Goal: Task Accomplishment & Management: Manage account settings

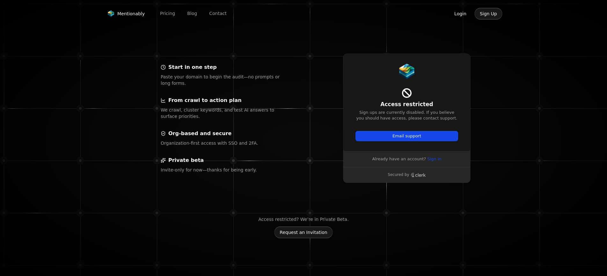
click at [460, 14] on button "Login" at bounding box center [460, 14] width 23 height 12
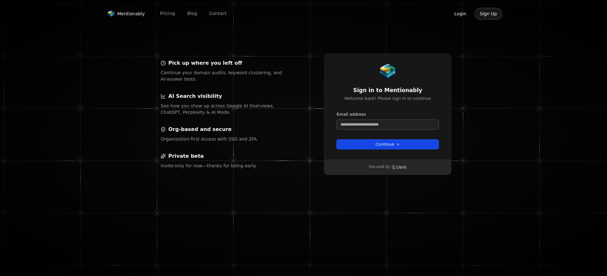
click at [355, 126] on input "Email address" at bounding box center [388, 125] width 102 height 10
click at [459, 13] on button "Login" at bounding box center [460, 14] width 23 height 12
click at [356, 125] on input "Email address" at bounding box center [388, 125] width 102 height 10
click at [337, 112] on button "submit" at bounding box center [337, 112] width 0 height 0
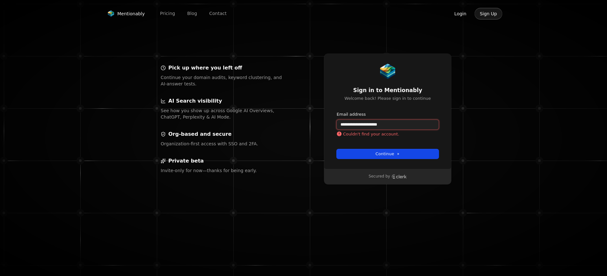
click at [378, 125] on input "**********" at bounding box center [388, 125] width 102 height 10
click at [337, 112] on button "submit" at bounding box center [337, 112] width 0 height 0
type input "**********"
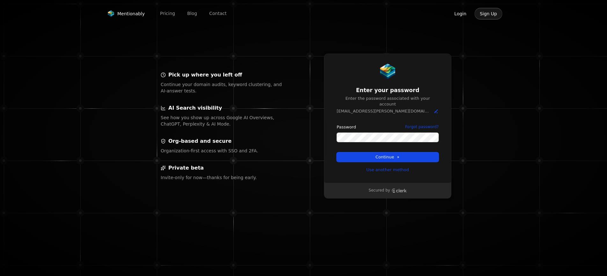
click at [459, 171] on div "**********" at bounding box center [406, 126] width 191 height 171
click at [461, 14] on button "Login" at bounding box center [460, 14] width 23 height 12
click at [127, 15] on span "Mentionably" at bounding box center [130, 14] width 27 height 6
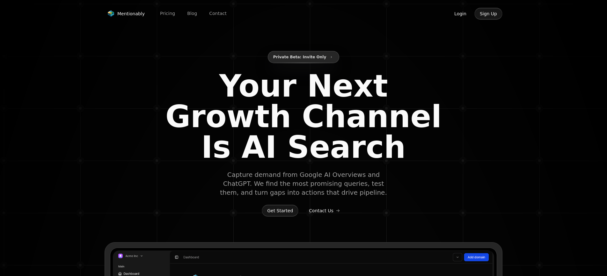
type input "**********"
click at [462, 15] on button "Login" at bounding box center [460, 14] width 23 height 12
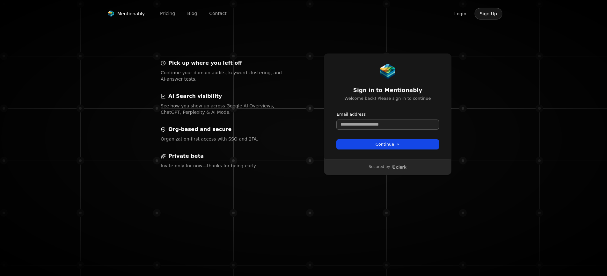
click at [381, 127] on input "Email address" at bounding box center [388, 125] width 102 height 10
click at [337, 112] on button "submit" at bounding box center [337, 112] width 0 height 0
type input "**********"
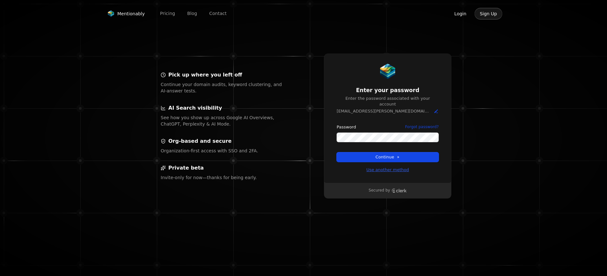
click at [380, 167] on link "Use another method" at bounding box center [388, 170] width 43 height 6
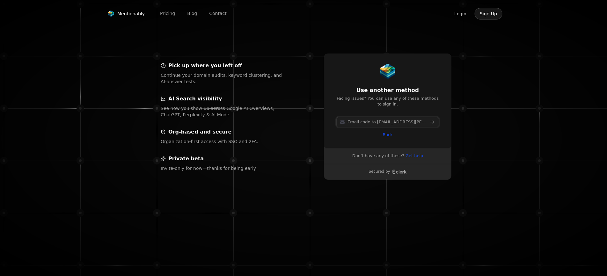
click at [386, 123] on span "Email code to [EMAIL_ADDRESS][PERSON_NAME][DOMAIN_NAME]" at bounding box center [388, 122] width 80 height 6
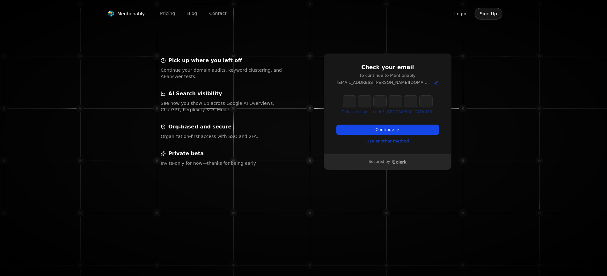
click at [348, 103] on input "Enter verification code" at bounding box center [387, 101] width 89 height 11
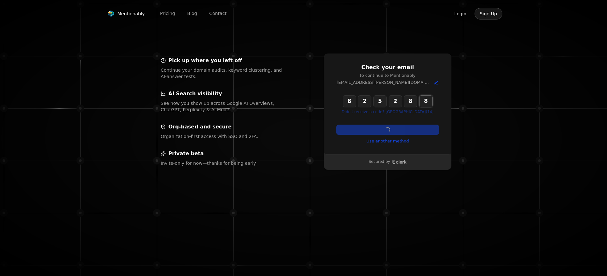
type input "******"
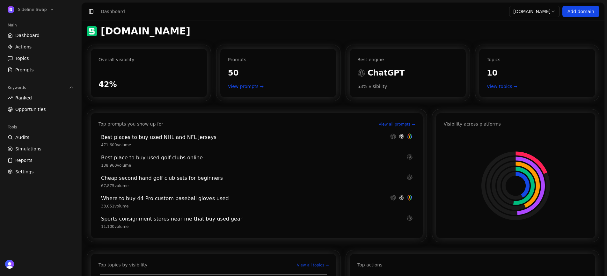
click at [30, 36] on span "Dashboard" at bounding box center [27, 35] width 24 height 6
click at [21, 35] on span "Dashboard" at bounding box center [27, 35] width 24 height 6
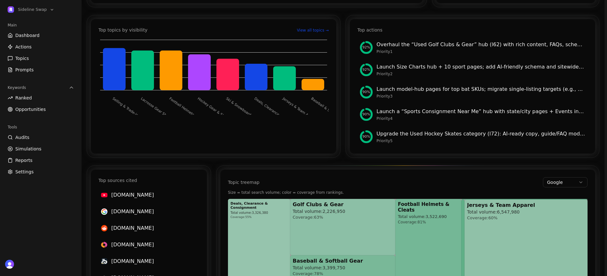
scroll to position [365, 0]
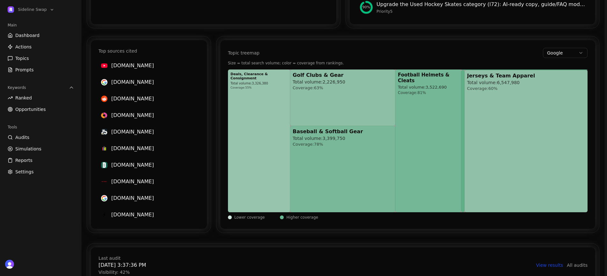
click at [24, 97] on span "Ranked" at bounding box center [23, 98] width 17 height 6
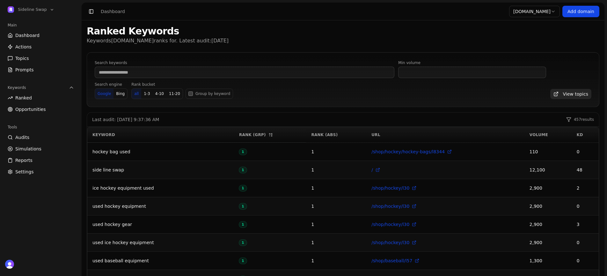
click at [36, 35] on span "Dashboard" at bounding box center [27, 35] width 24 height 6
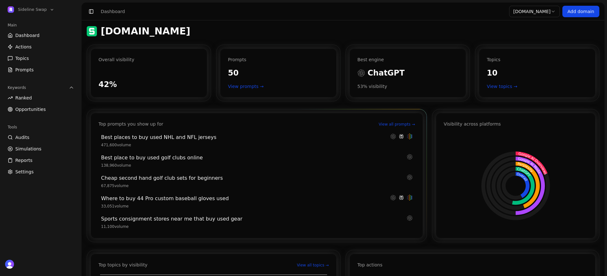
click at [403, 124] on link "View all prompts →" at bounding box center [397, 124] width 36 height 5
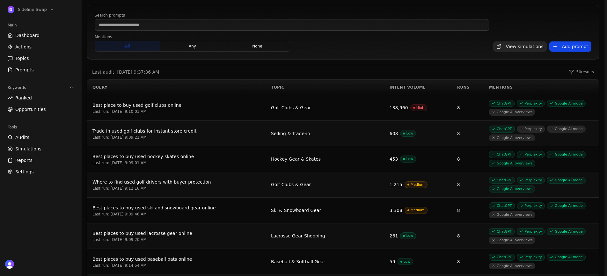
scroll to position [47, 0]
click at [33, 47] on link "Actions" at bounding box center [40, 47] width 71 height 10
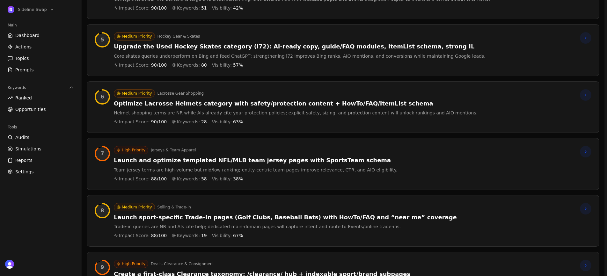
scroll to position [333, 0]
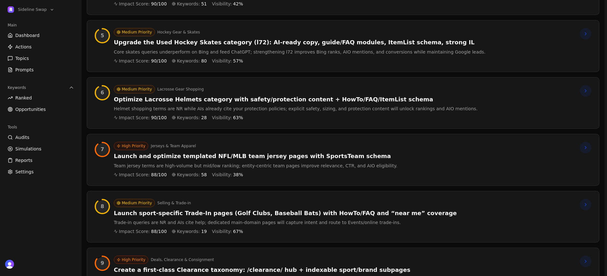
click at [209, 161] on div "High Priority Jerseys & Team Apparel Launch and optimize templated NFL/MLB team…" at bounding box center [256, 160] width 284 height 36
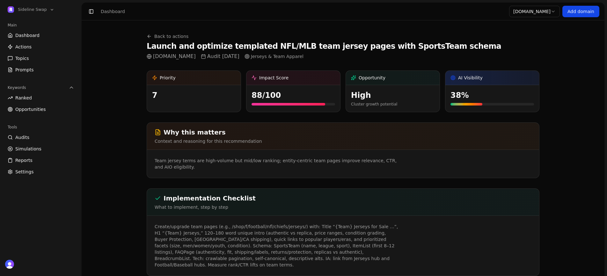
click at [23, 45] on span "Actions" at bounding box center [23, 47] width 16 height 6
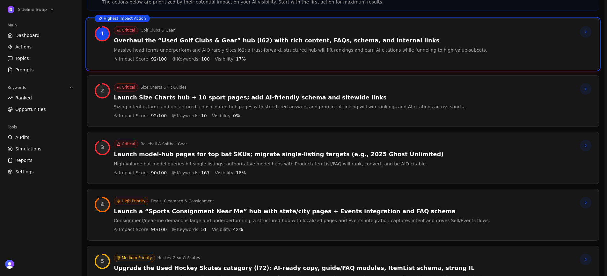
scroll to position [25, 0]
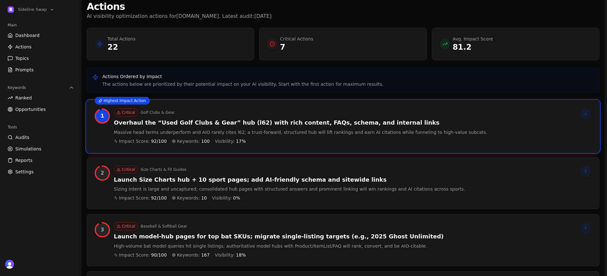
click at [40, 35] on link "Dashboard" at bounding box center [40, 35] width 71 height 10
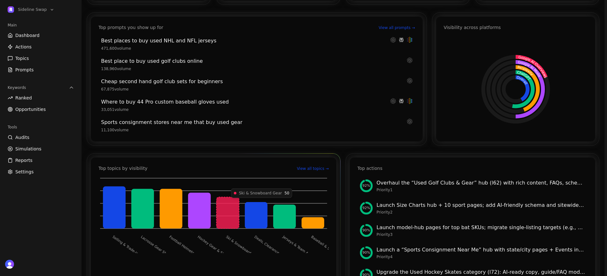
scroll to position [95, 0]
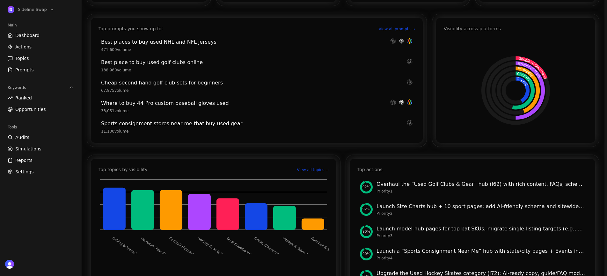
click at [27, 71] on span "Prompts" at bounding box center [24, 70] width 19 height 6
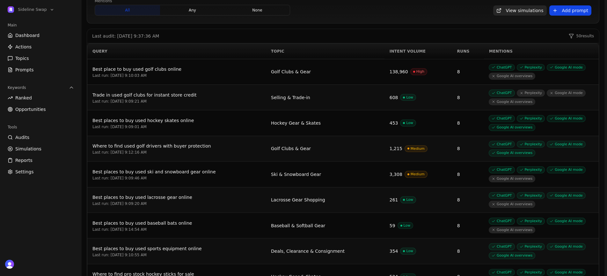
scroll to position [88, 0]
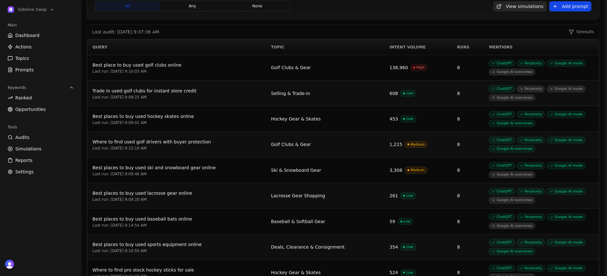
click at [152, 66] on div "Best place to buy used golf clubs online" at bounding box center [177, 65] width 168 height 8
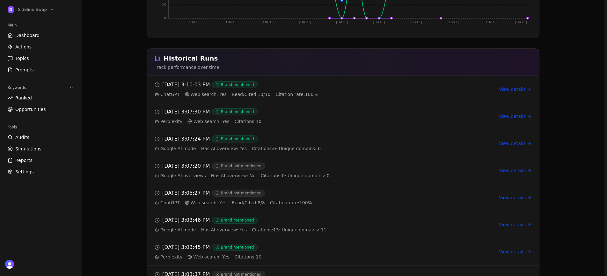
scroll to position [260, 0]
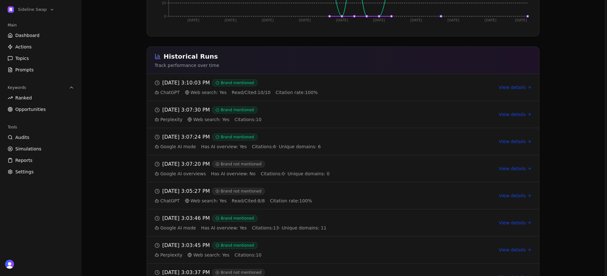
click at [508, 88] on link "View details" at bounding box center [515, 87] width 33 height 6
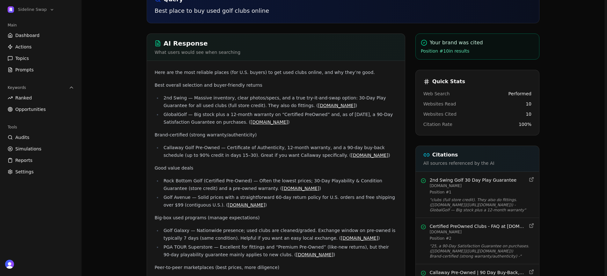
scroll to position [81, 0]
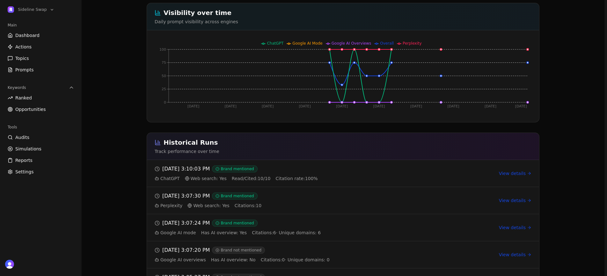
scroll to position [173, 0]
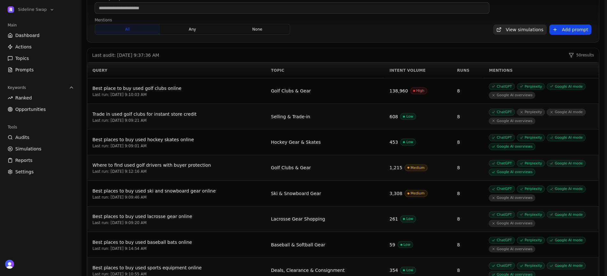
scroll to position [73, 0]
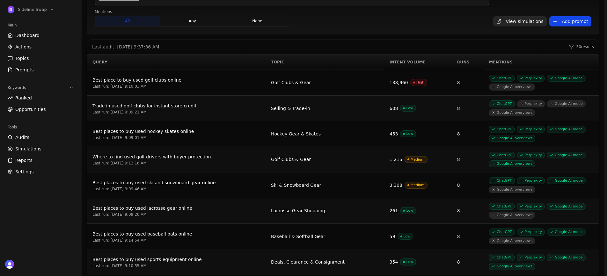
click at [122, 81] on div "Best place to buy used golf clubs online" at bounding box center [177, 80] width 168 height 8
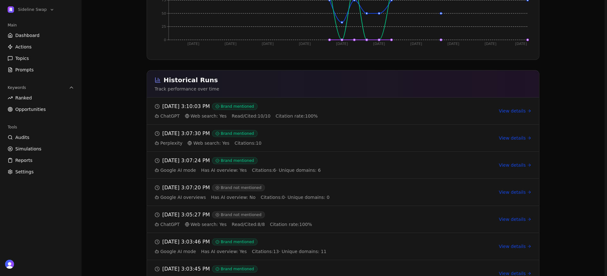
scroll to position [167, 0]
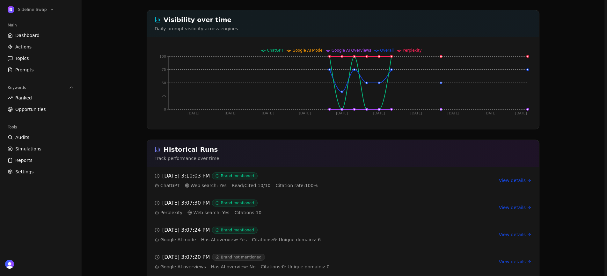
click at [25, 70] on span "Prompts" at bounding box center [24, 70] width 19 height 6
